Goal: Obtain resource: Obtain resource

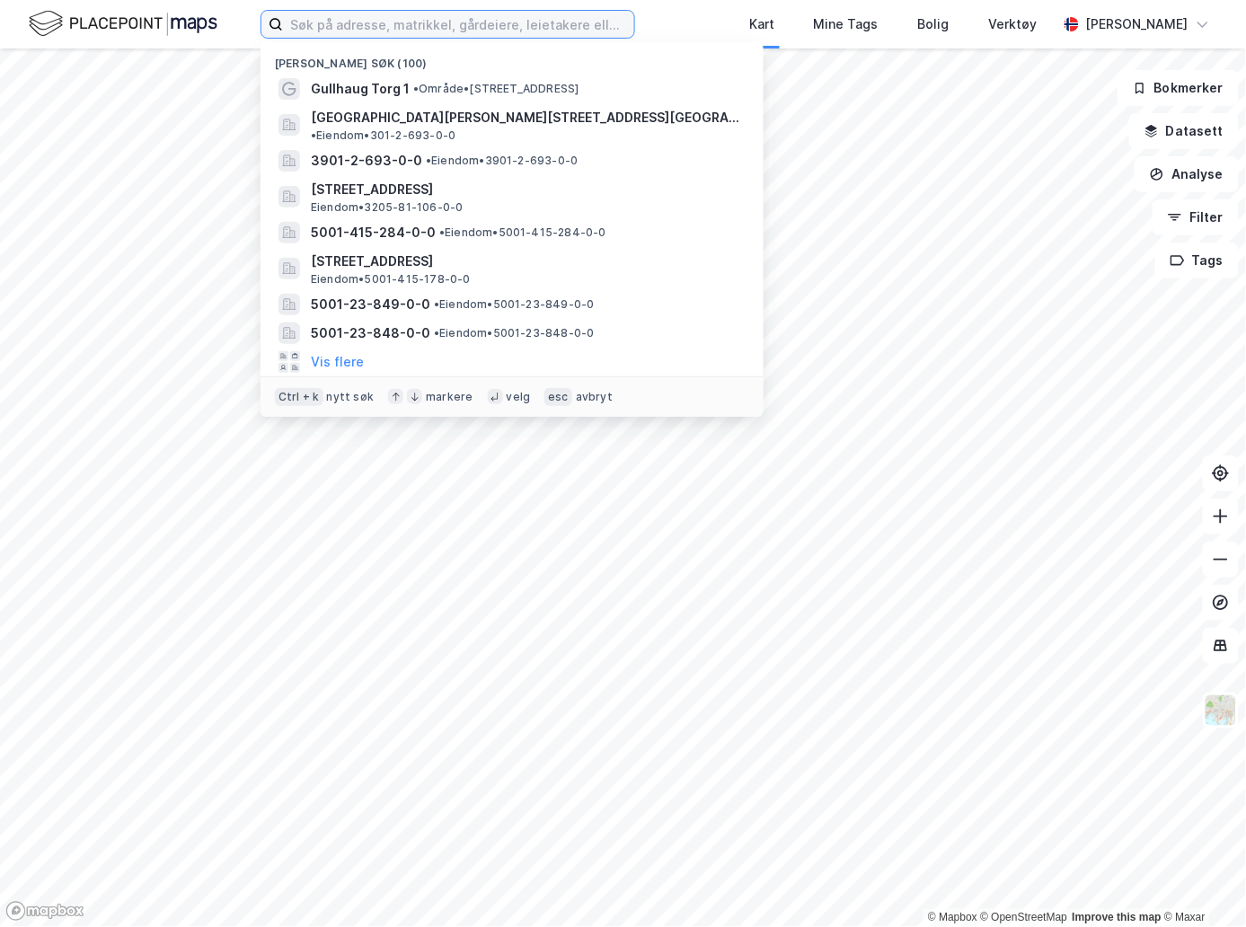
click at [446, 24] on input at bounding box center [458, 24] width 351 height 27
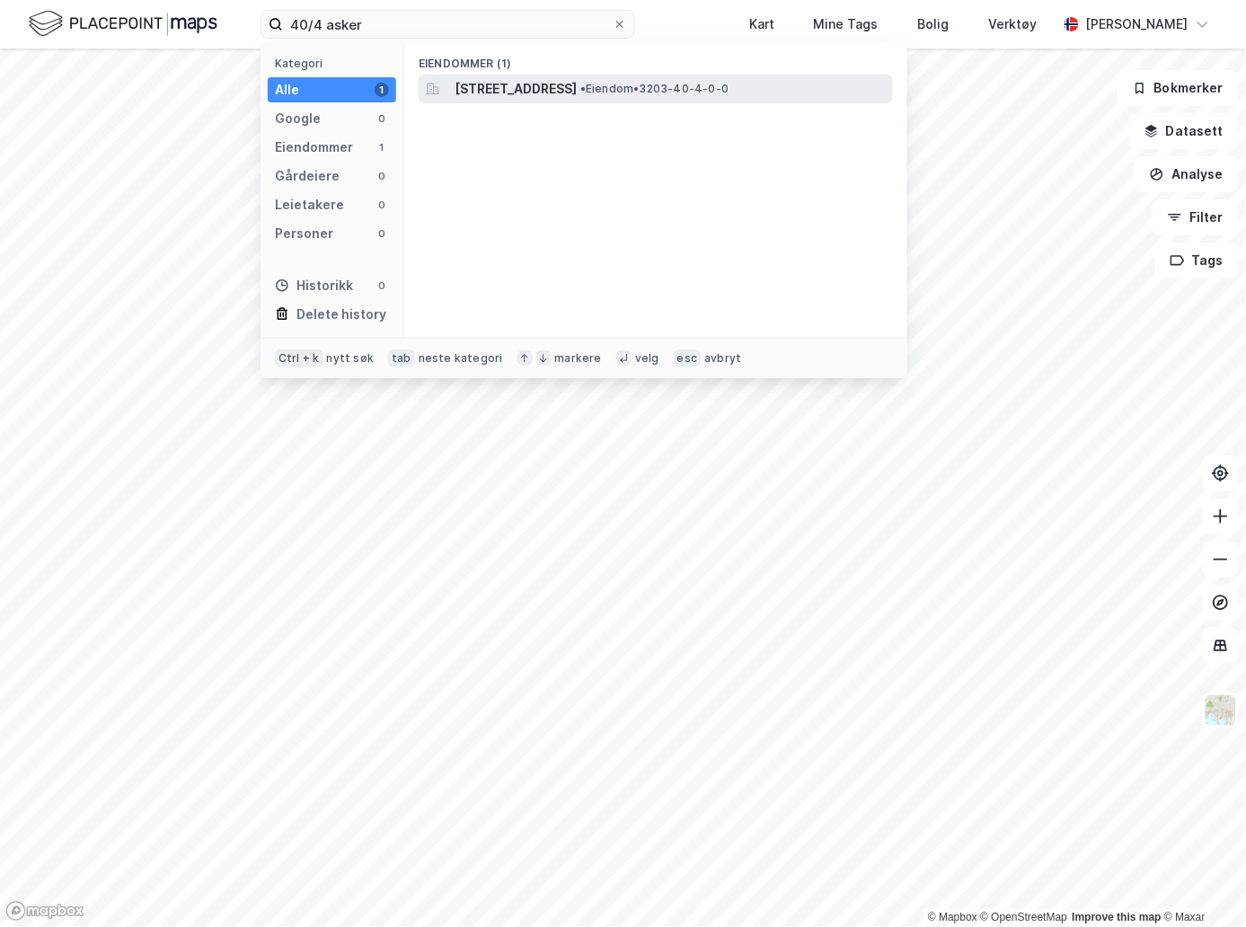
click at [494, 86] on span "[STREET_ADDRESS]" at bounding box center [515, 89] width 122 height 22
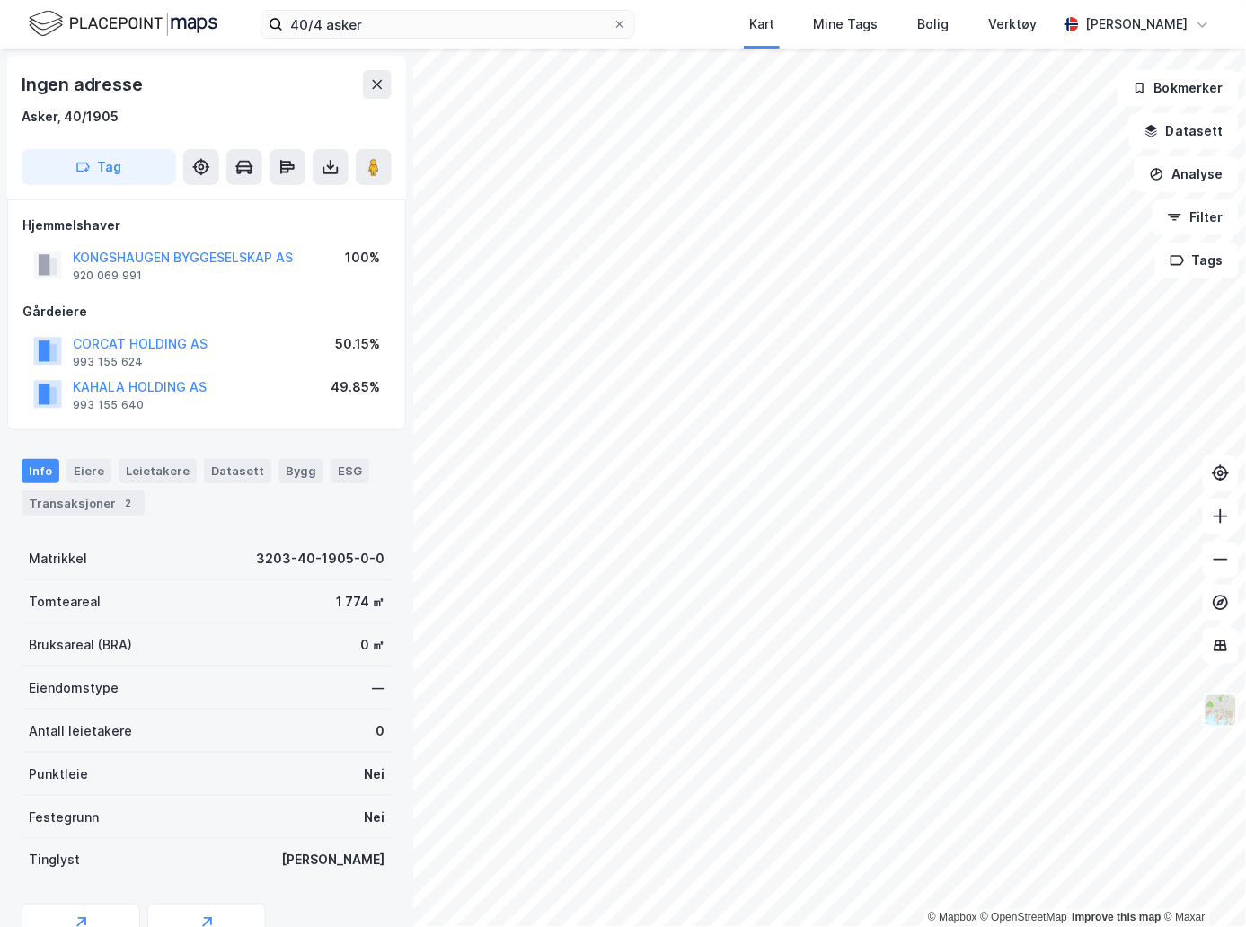
click at [1223, 717] on img at bounding box center [1220, 710] width 34 height 34
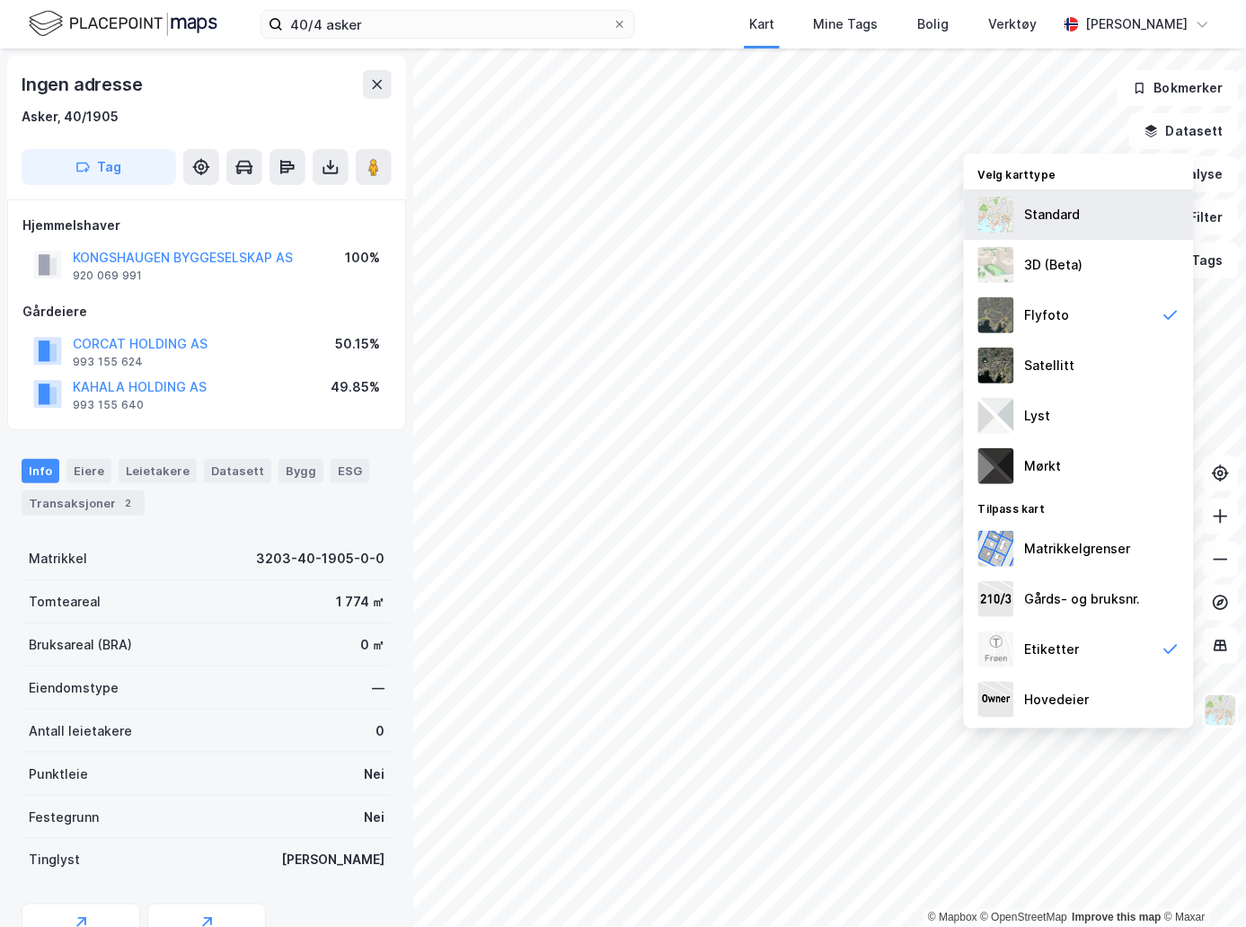
click at [991, 227] on img at bounding box center [996, 215] width 36 height 36
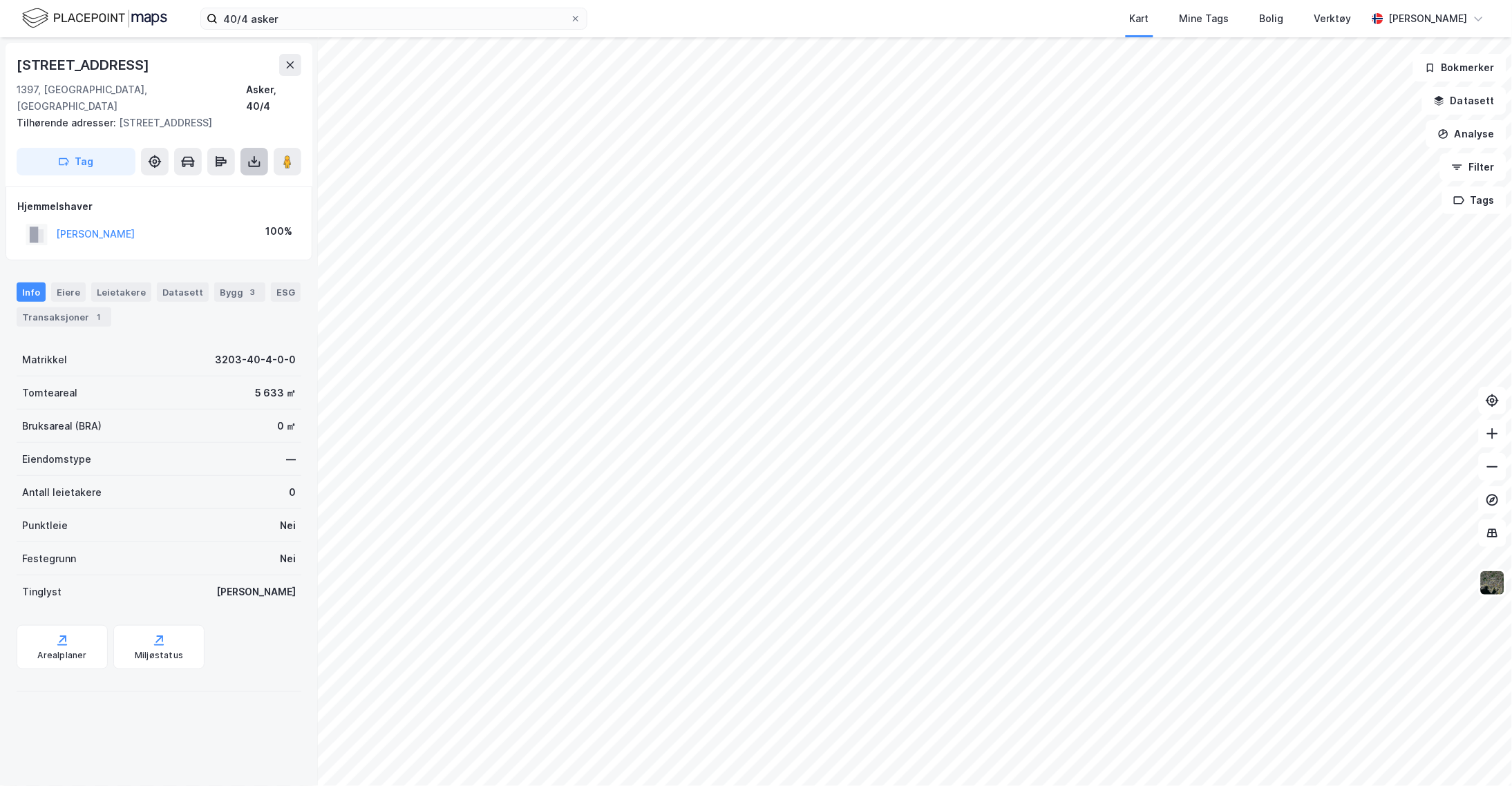
click at [249, 155] on icon at bounding box center [255, 162] width 14 height 14
click at [219, 184] on div "Last ned grunnbok" at bounding box center [185, 189] width 80 height 11
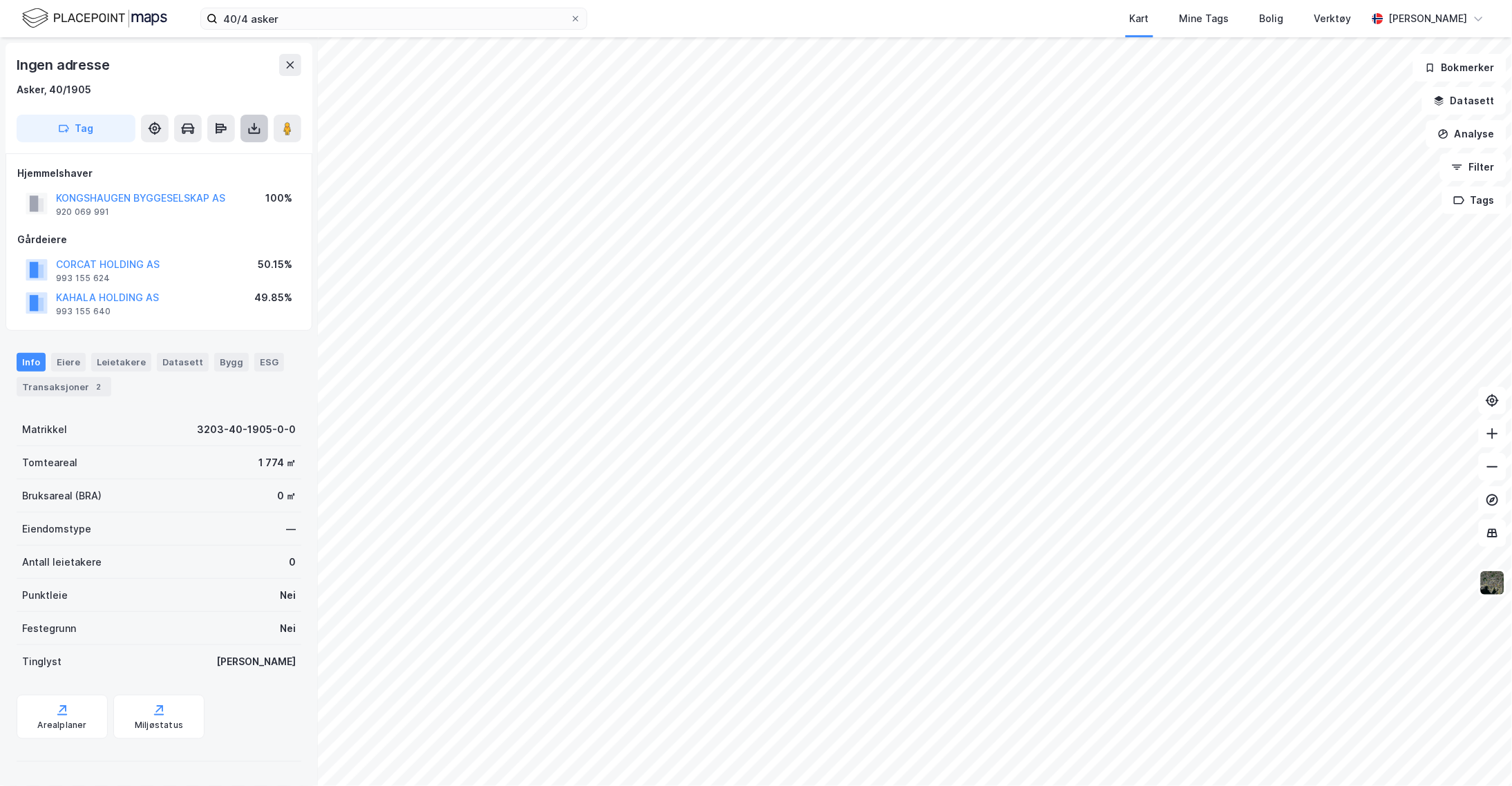
click at [261, 132] on button at bounding box center [255, 128] width 28 height 28
click at [226, 158] on div "Last ned grunnbok" at bounding box center [185, 156] width 80 height 11
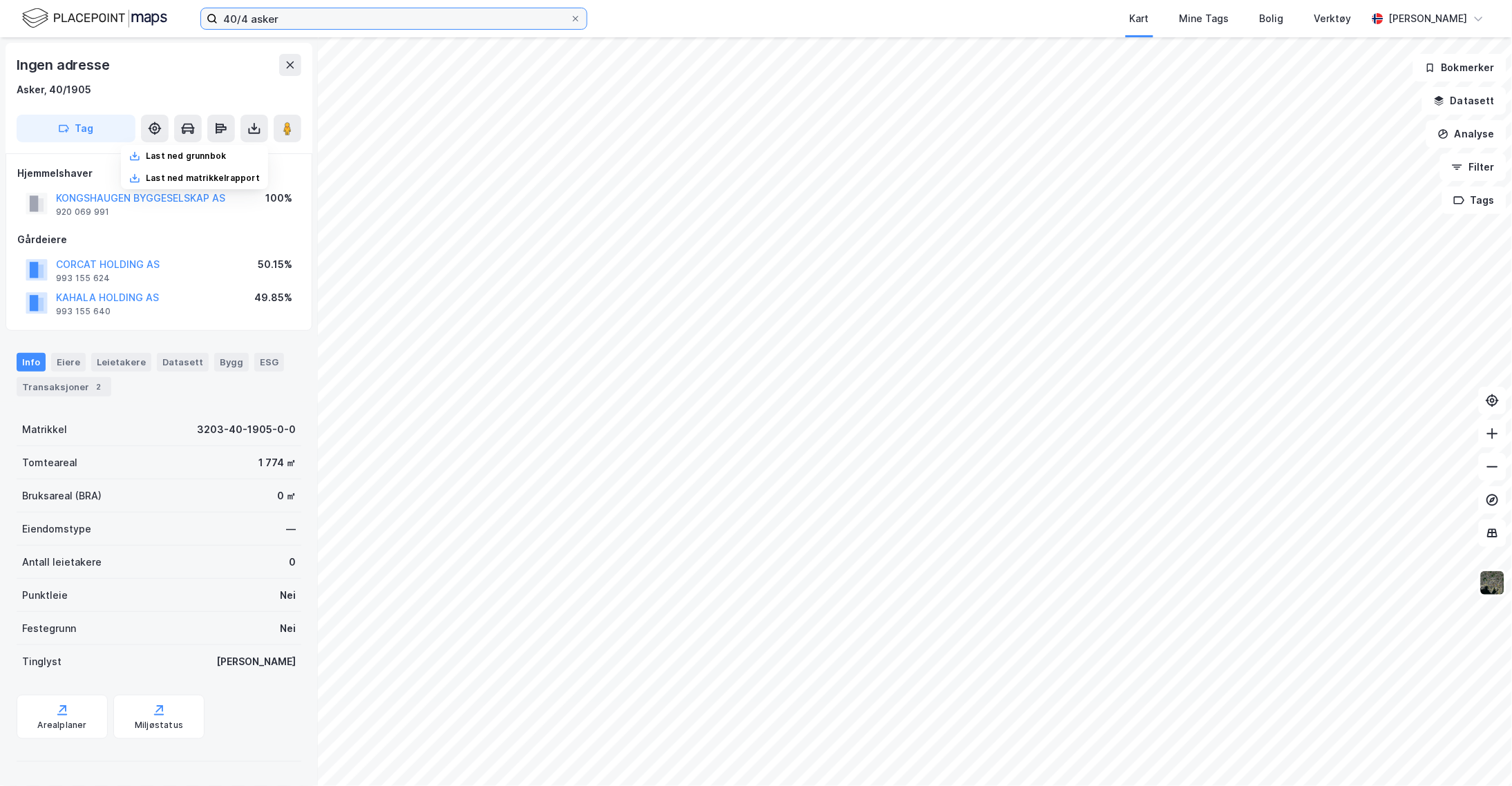
click at [254, 17] on input "40/4 asker" at bounding box center [394, 18] width 352 height 21
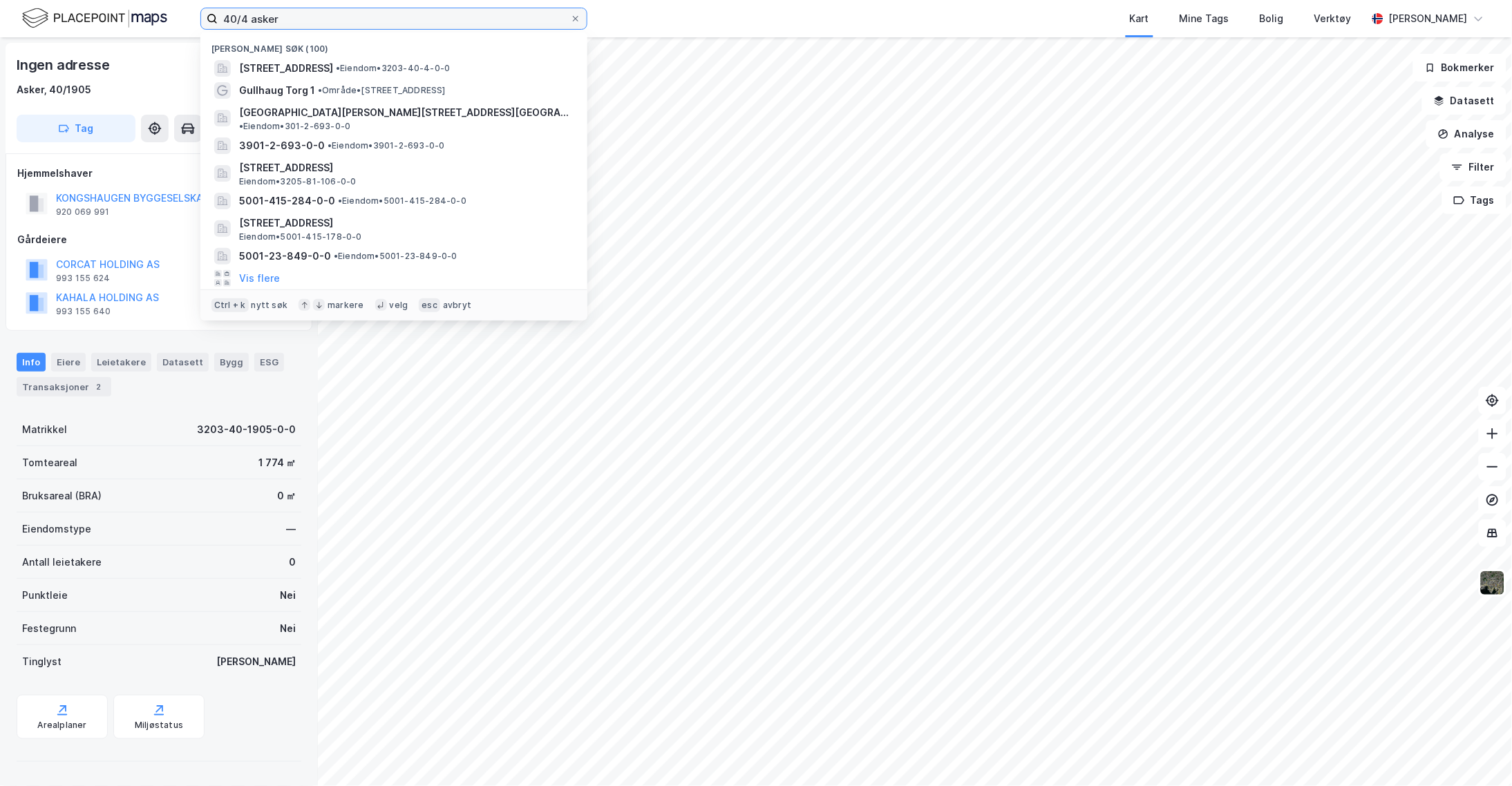
click at [246, 15] on input "40/4 asker" at bounding box center [394, 18] width 352 height 21
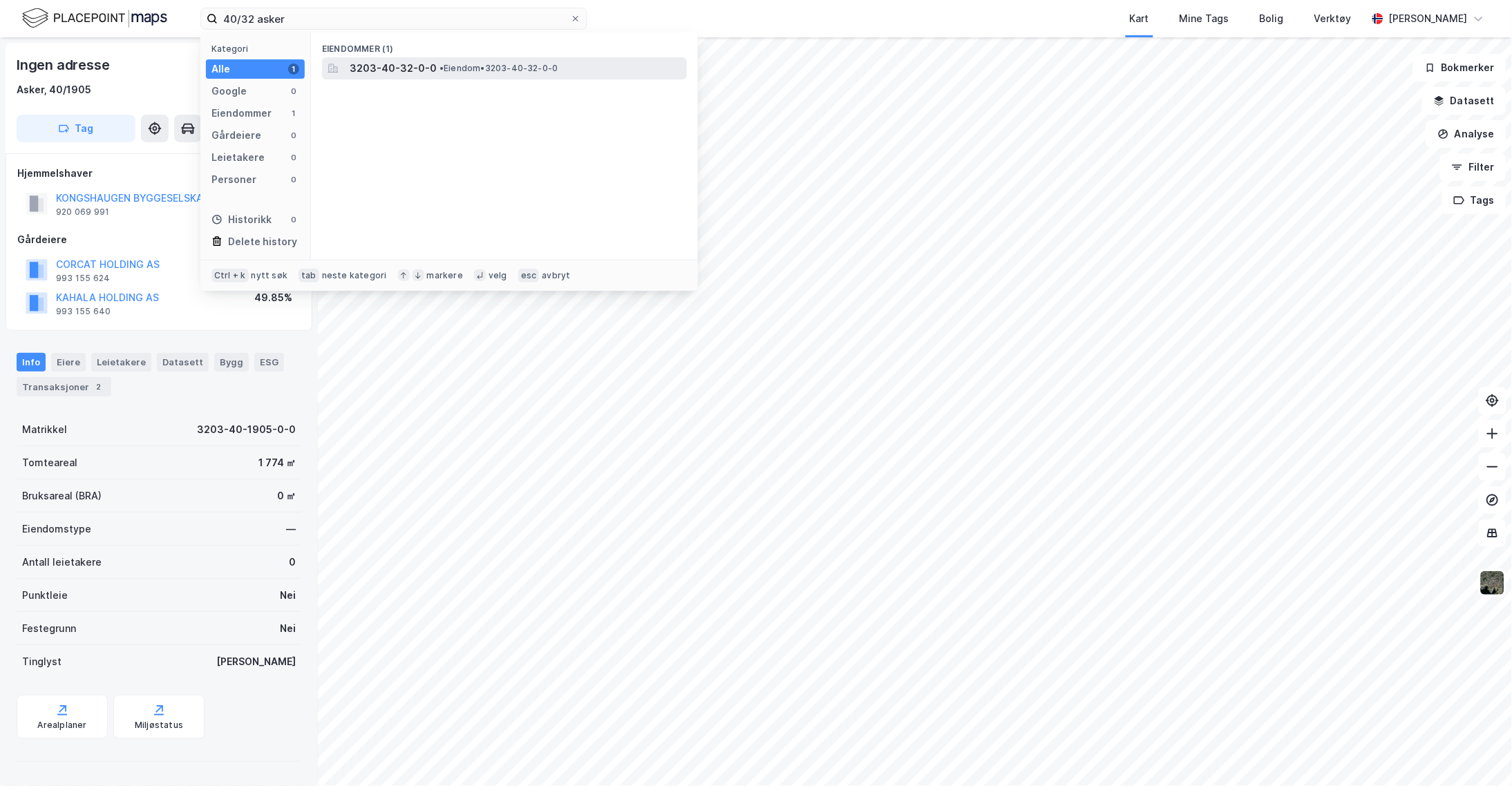
click at [360, 67] on span "3203-40-32-0-0" at bounding box center [392, 68] width 87 height 17
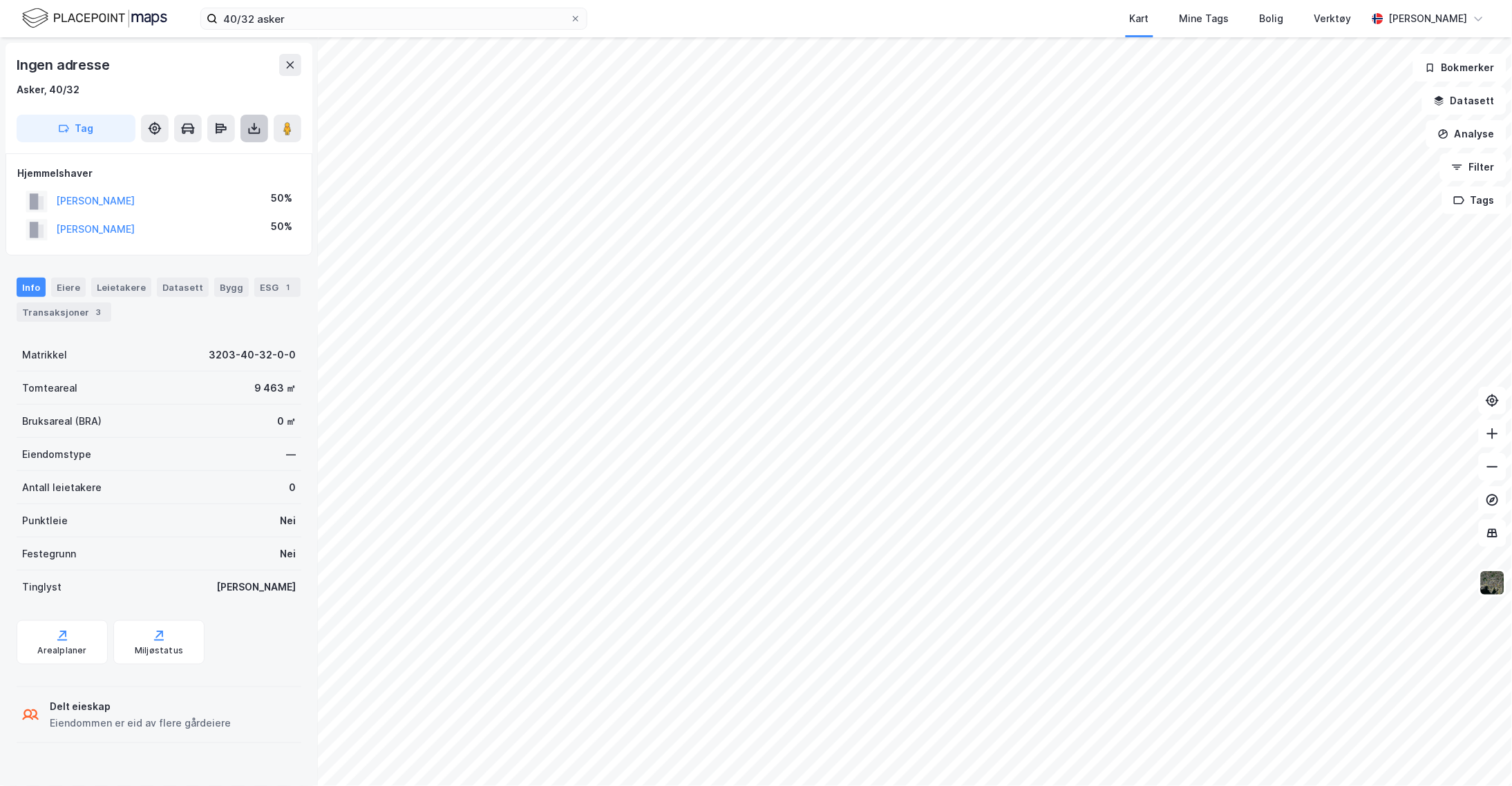
click at [244, 130] on button at bounding box center [255, 128] width 28 height 28
click at [215, 155] on div "Last ned grunnbok" at bounding box center [185, 156] width 80 height 11
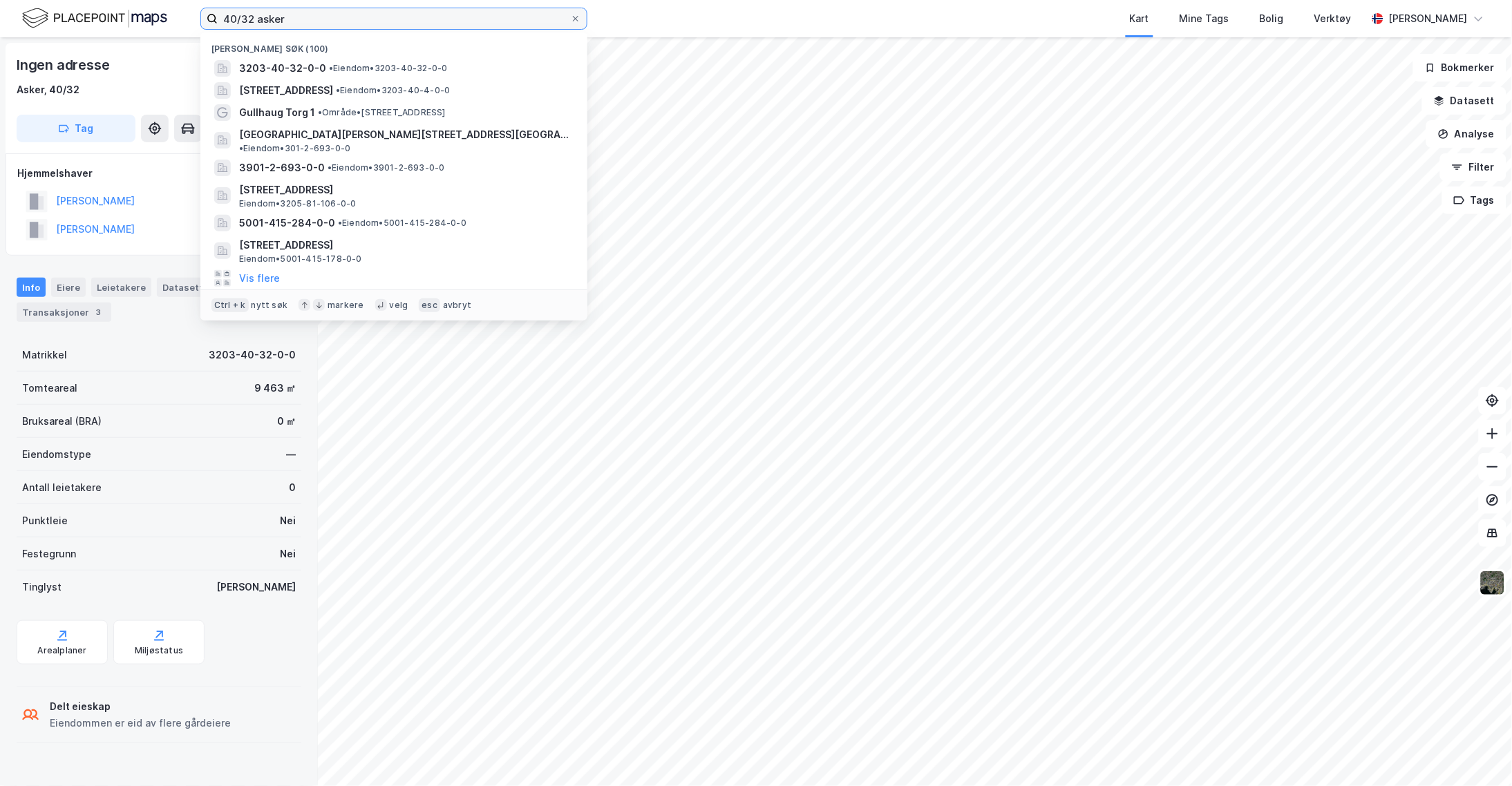
click at [249, 16] on input "40/32 asker" at bounding box center [394, 18] width 352 height 21
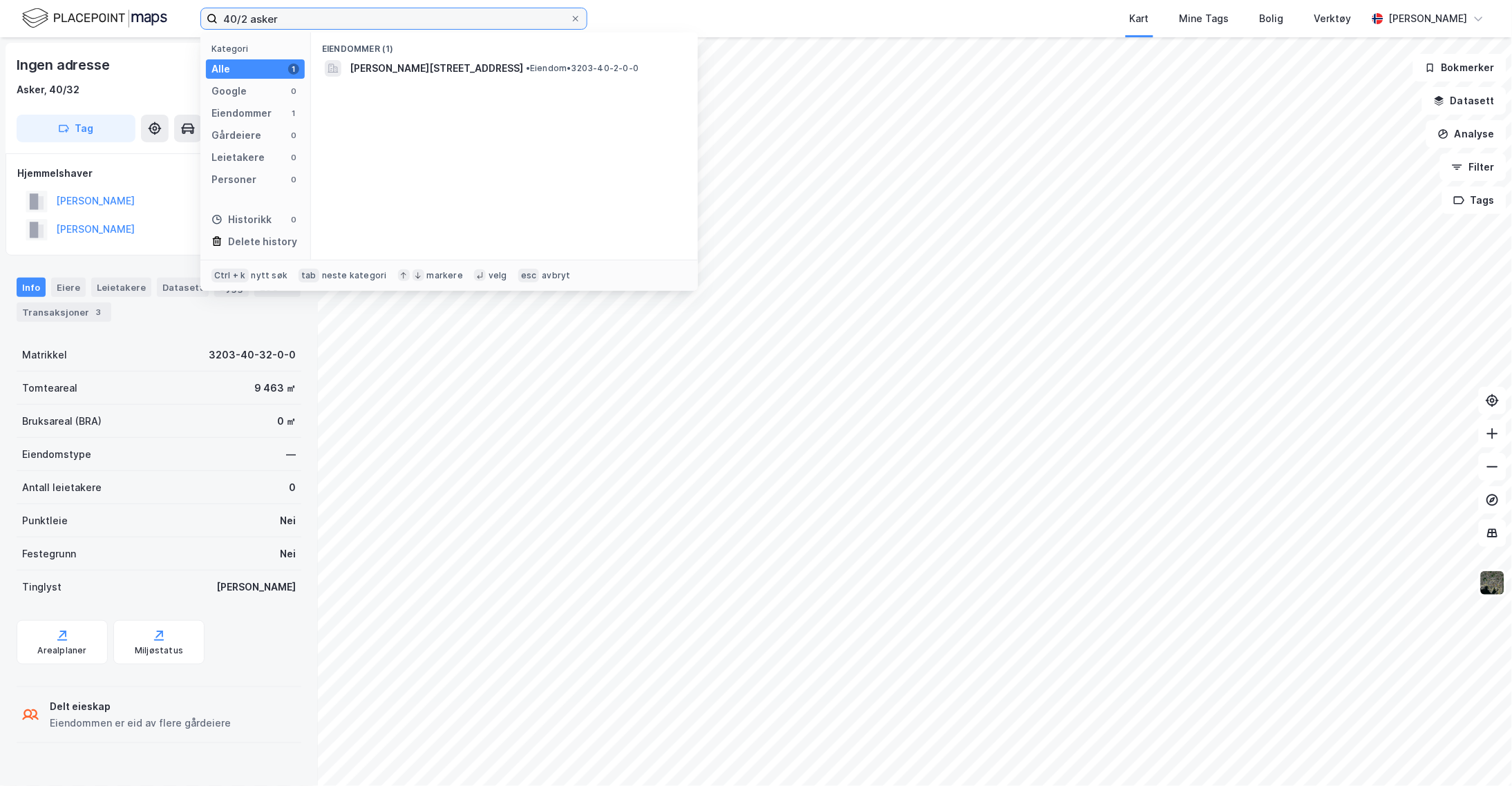
type input "40/2 asker"
click at [390, 70] on span "[PERSON_NAME][STREET_ADDRESS]" at bounding box center [436, 68] width 173 height 17
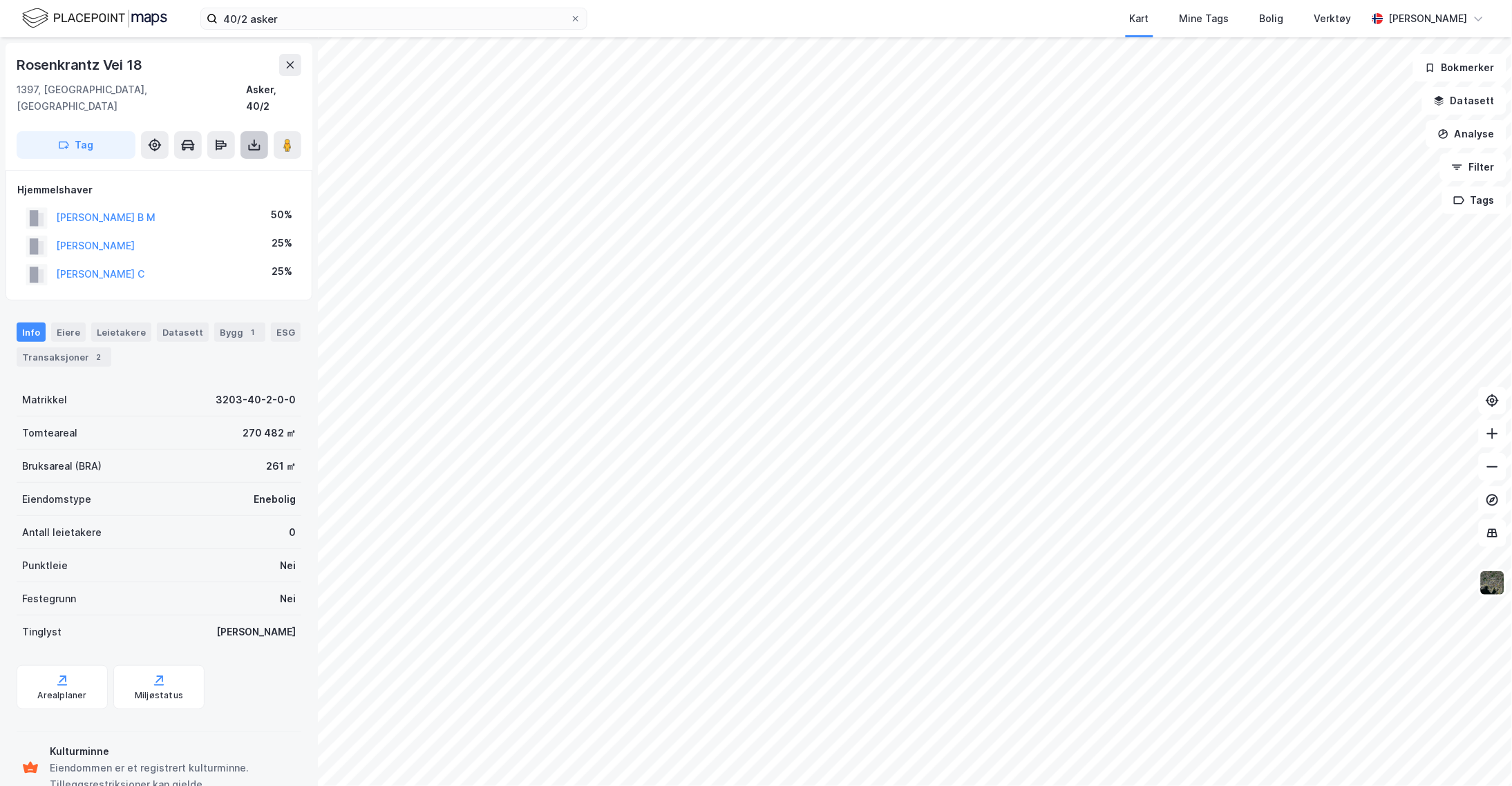
click at [253, 144] on icon at bounding box center [254, 145] width 5 height 3
click at [193, 167] on div "Last ned grunnbok" at bounding box center [185, 172] width 80 height 11
